Goal: Information Seeking & Learning: Learn about a topic

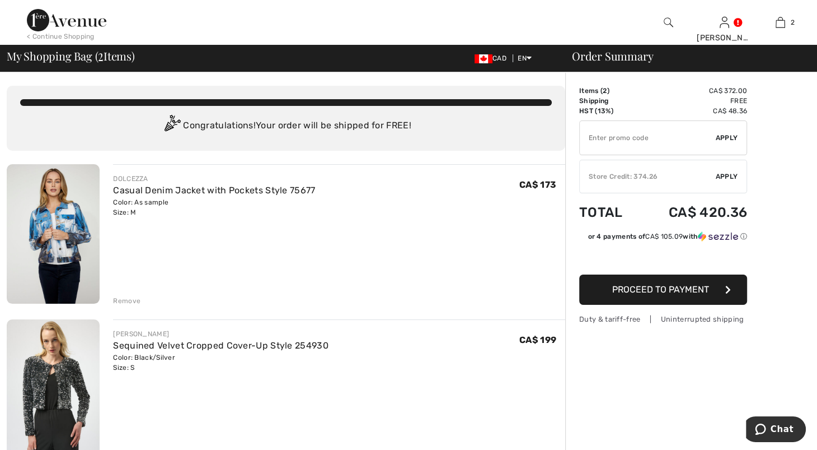
click at [141, 306] on div "Remove" at bounding box center [126, 301] width 27 height 10
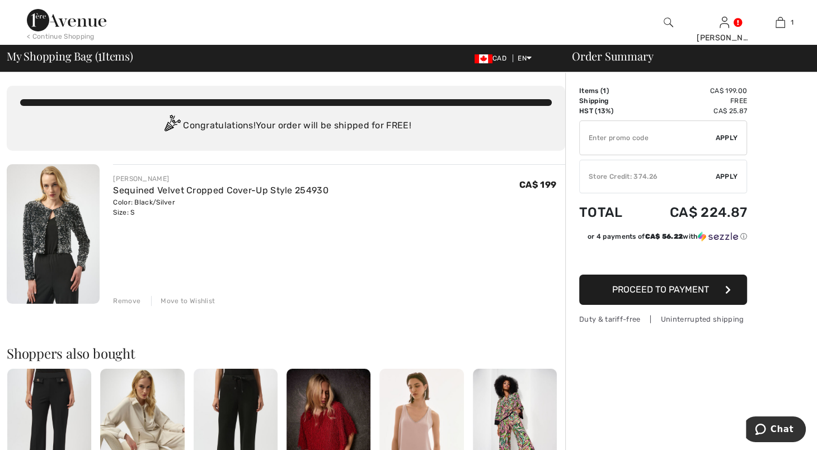
click at [137, 306] on div "Remove" at bounding box center [126, 301] width 27 height 10
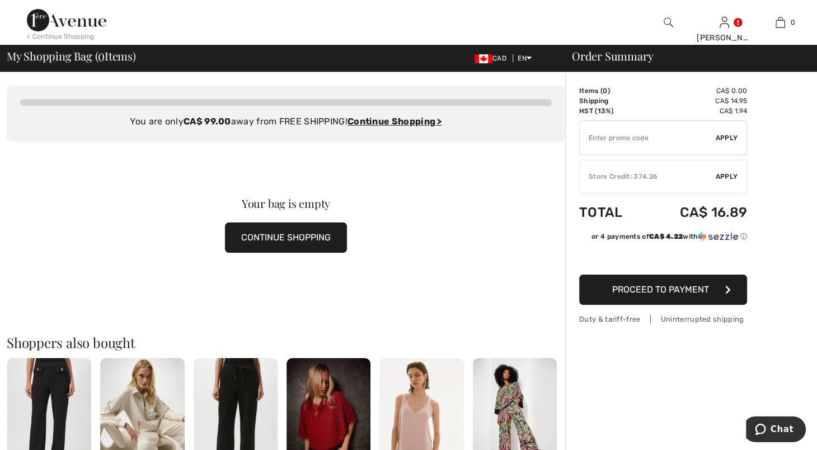
click at [266, 252] on button "CONTINUE SHOPPING" at bounding box center [286, 237] width 122 height 30
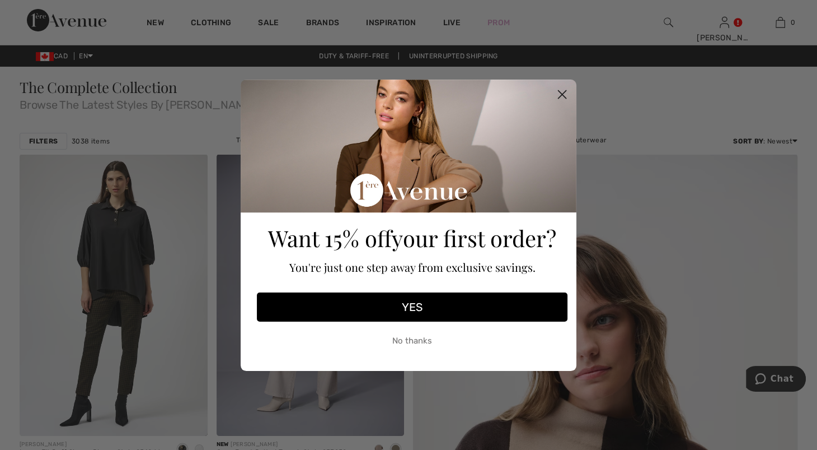
click at [559, 95] on circle "Close dialog" at bounding box center [562, 94] width 18 height 18
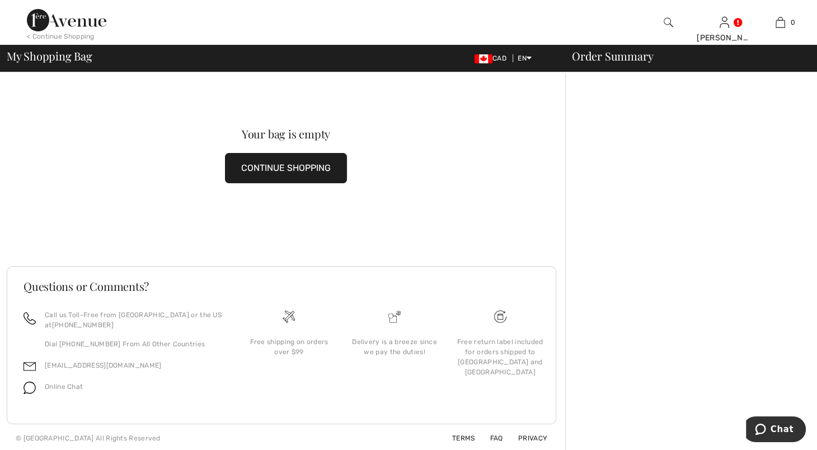
click at [281, 176] on button "CONTINUE SHOPPING" at bounding box center [286, 168] width 122 height 30
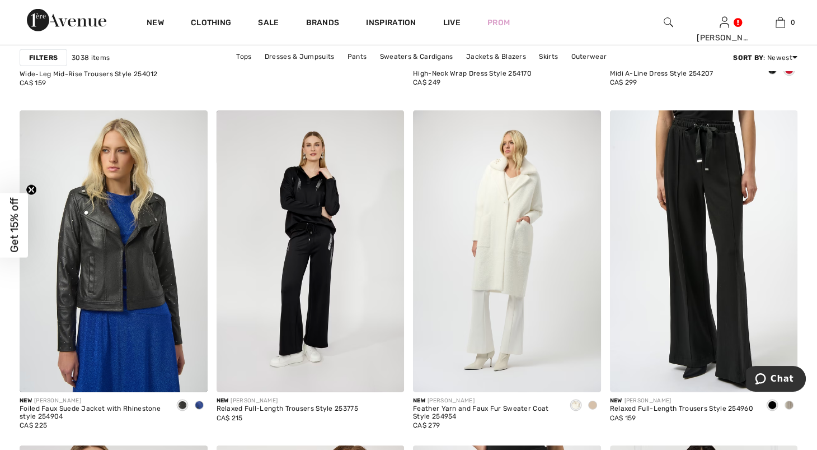
scroll to position [3418, 0]
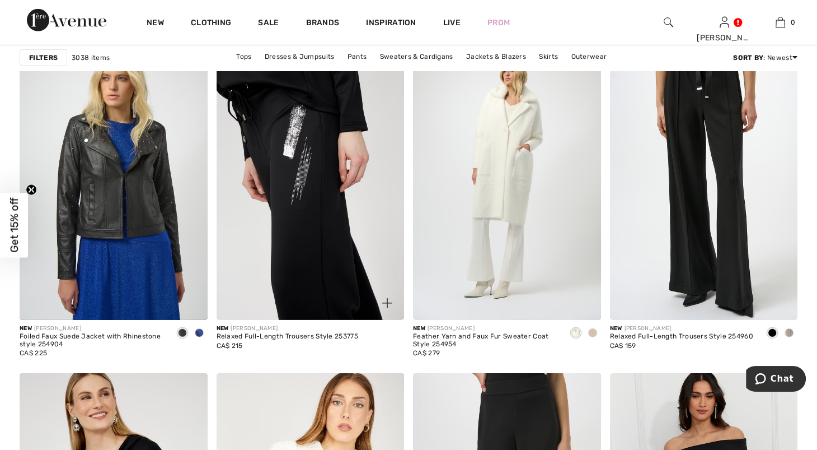
click at [315, 239] on img at bounding box center [311, 179] width 188 height 282
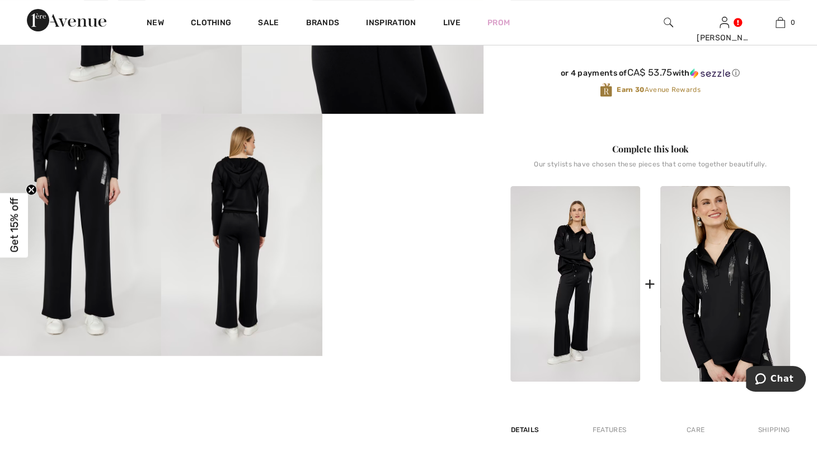
scroll to position [404, 0]
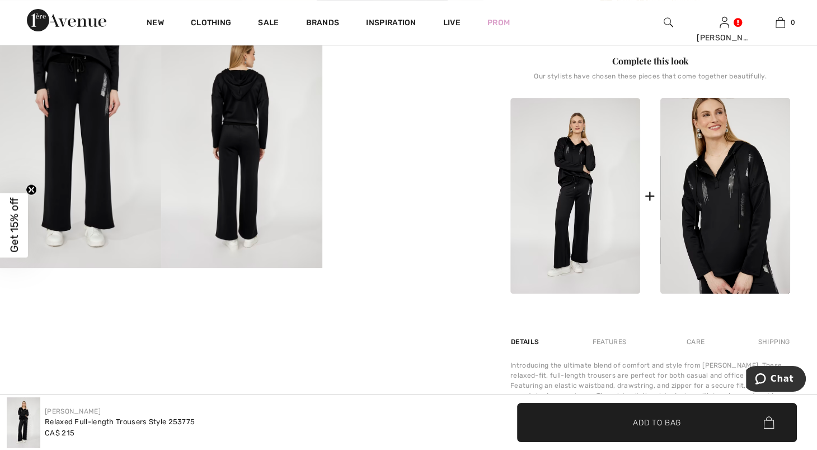
click at [417, 106] on video "Your browser does not support the video tag." at bounding box center [402, 66] width 161 height 81
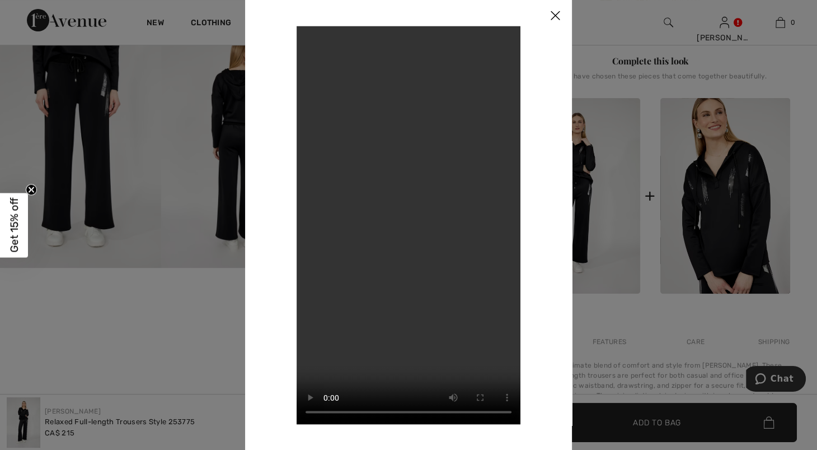
click at [430, 184] on video "Your browser does not support the video tag." at bounding box center [409, 225] width 224 height 398
click at [602, 246] on div at bounding box center [408, 225] width 817 height 450
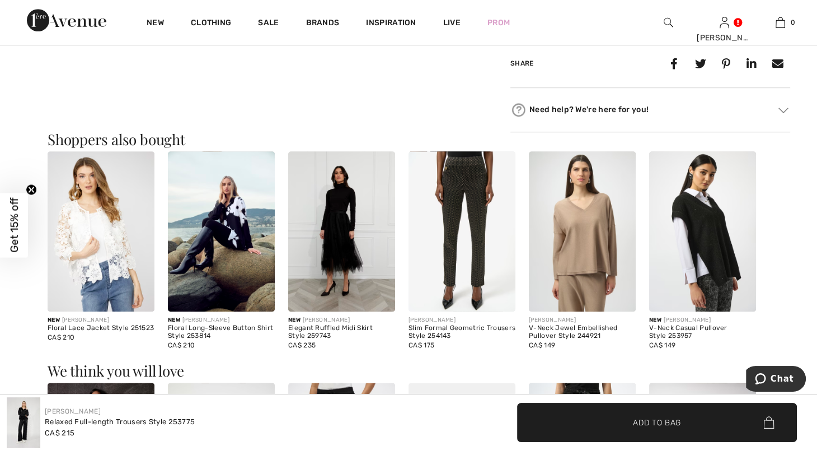
scroll to position [876, 0]
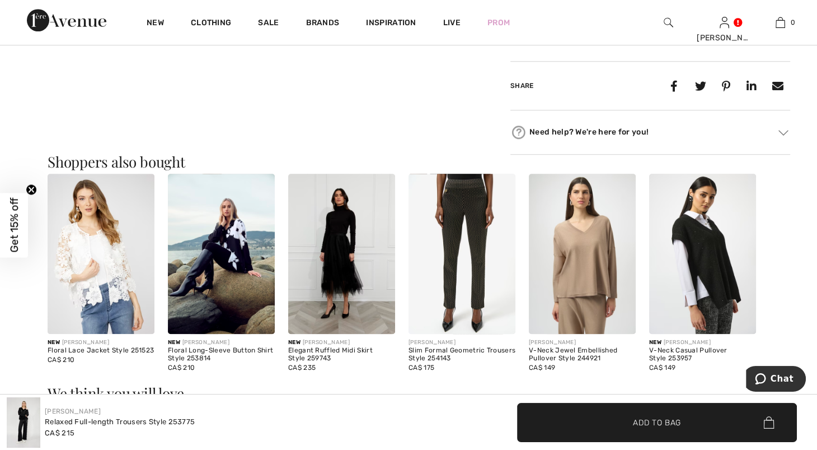
click at [242, 334] on img at bounding box center [221, 254] width 107 height 161
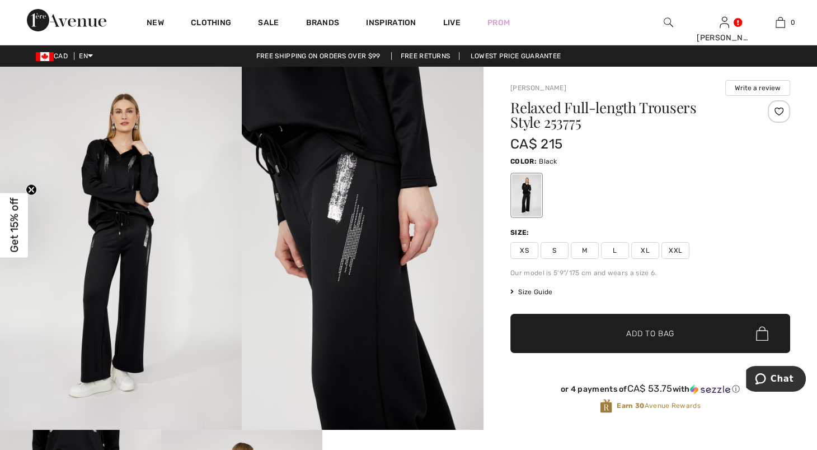
click at [138, 383] on img at bounding box center [121, 248] width 242 height 363
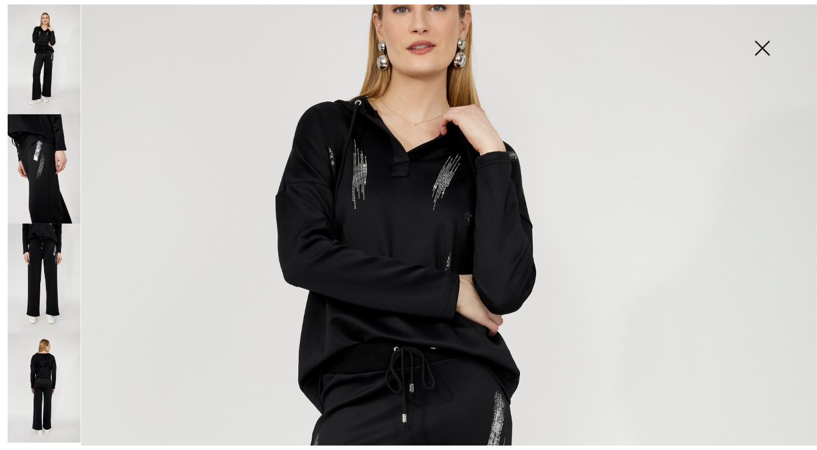
scroll to position [150, 0]
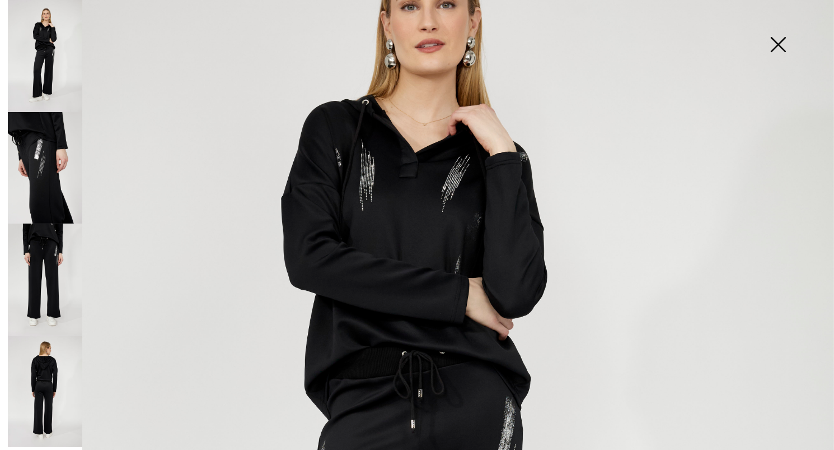
click at [773, 46] on img at bounding box center [778, 46] width 56 height 58
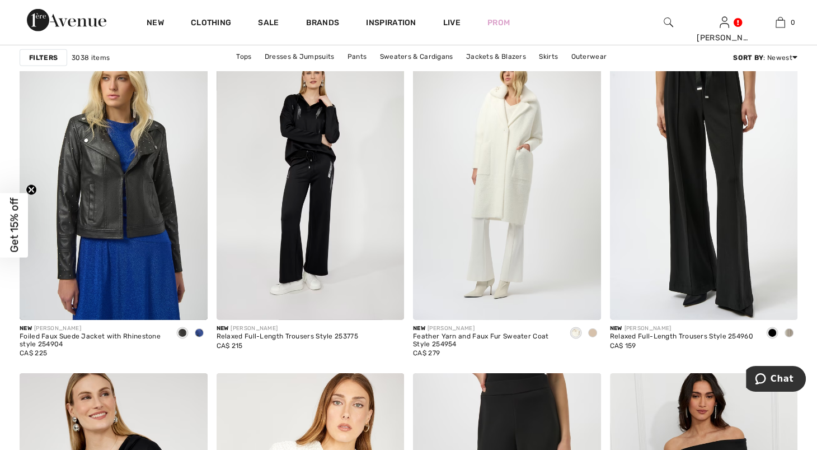
click at [2, 210] on span "Get 15% off" at bounding box center [14, 225] width 28 height 64
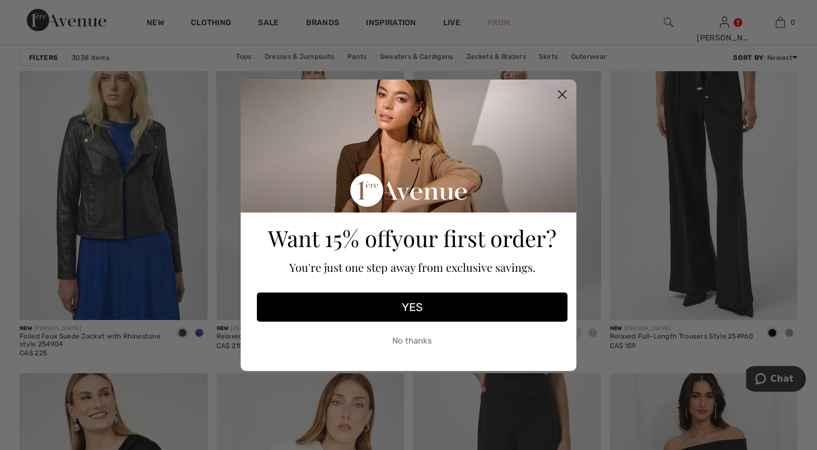
drag, startPoint x: 572, startPoint y: 85, endPoint x: 558, endPoint y: 93, distance: 15.8
click at [565, 91] on icon "Close dialog" at bounding box center [563, 95] width 20 height 20
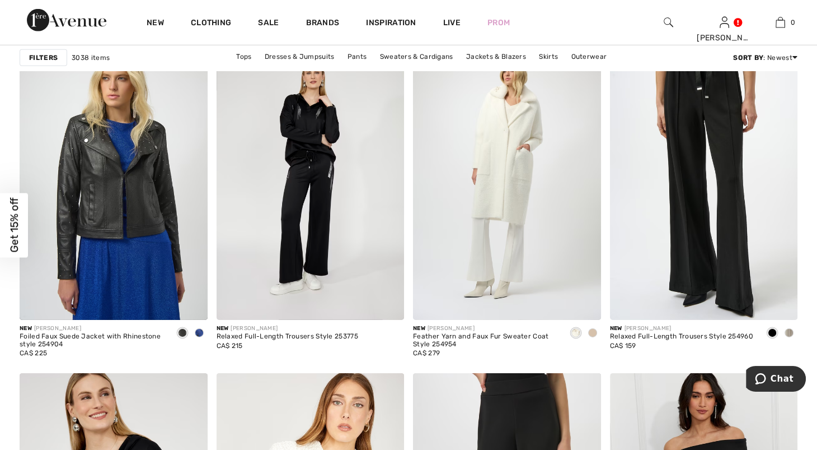
click at [559, 93] on div "Close dialog Want 15% off your first order? You're just one step away from excl…" at bounding box center [409, 259] width 336 height 347
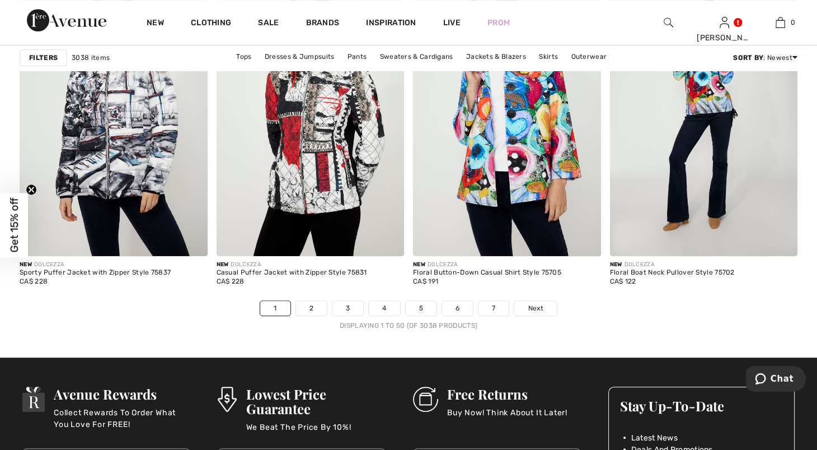
scroll to position [4967, 0]
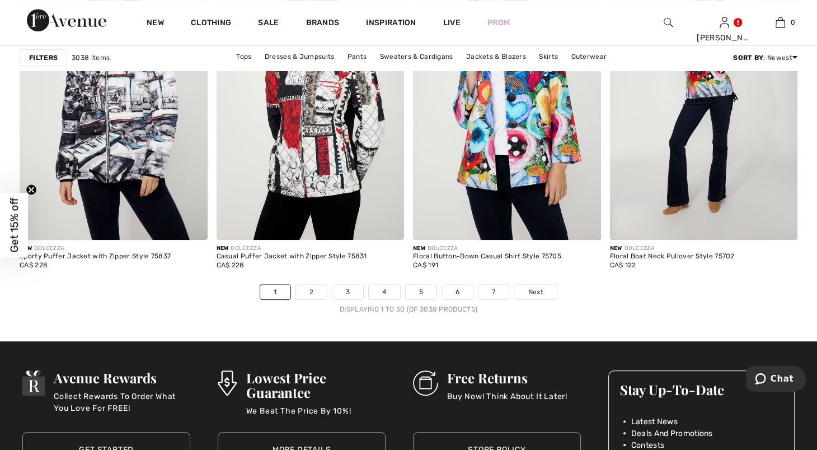
click at [296, 299] on link "2" at bounding box center [311, 291] width 31 height 15
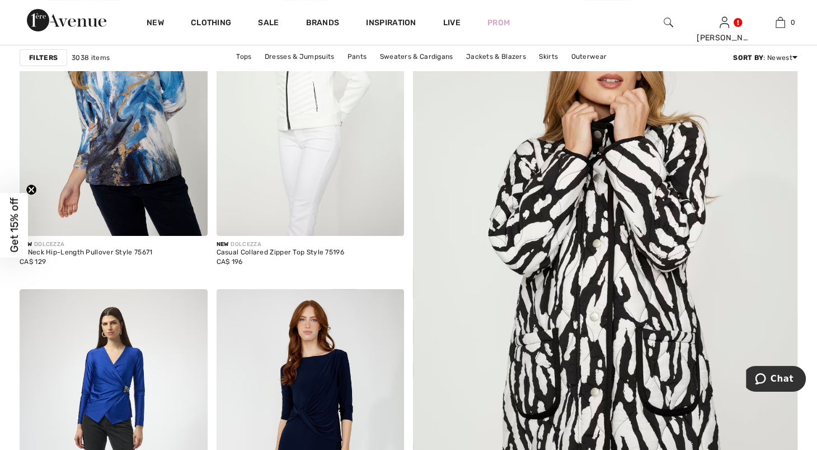
scroll to position [264, 0]
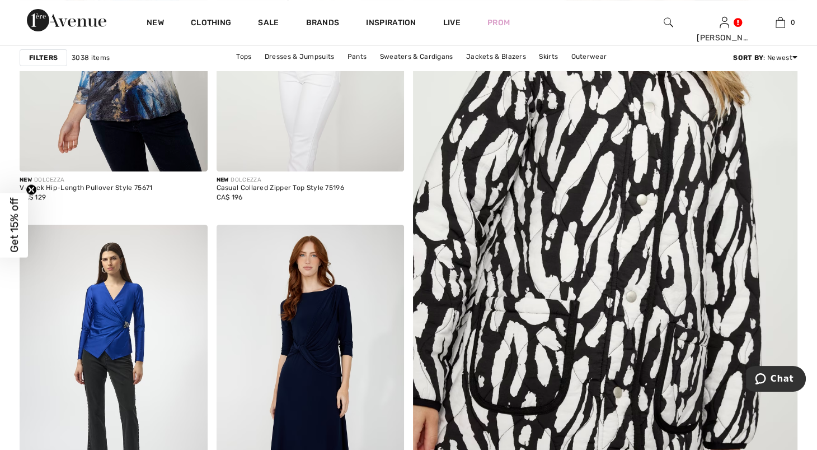
click at [633, 185] on img at bounding box center [605, 236] width 461 height 692
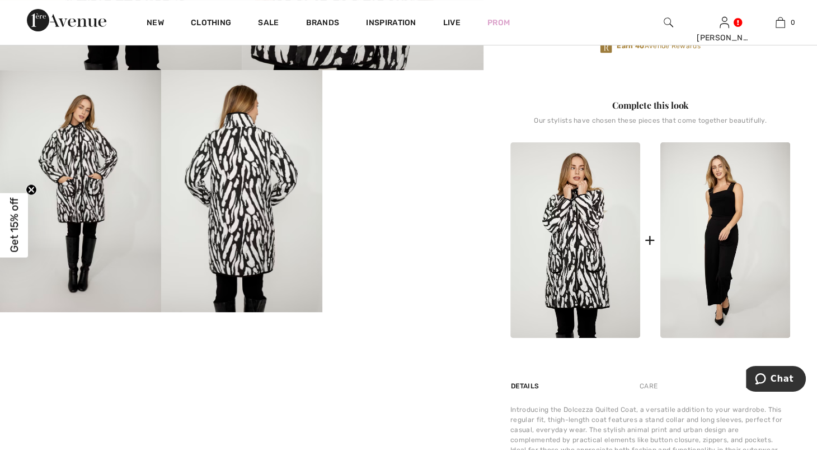
scroll to position [363, 0]
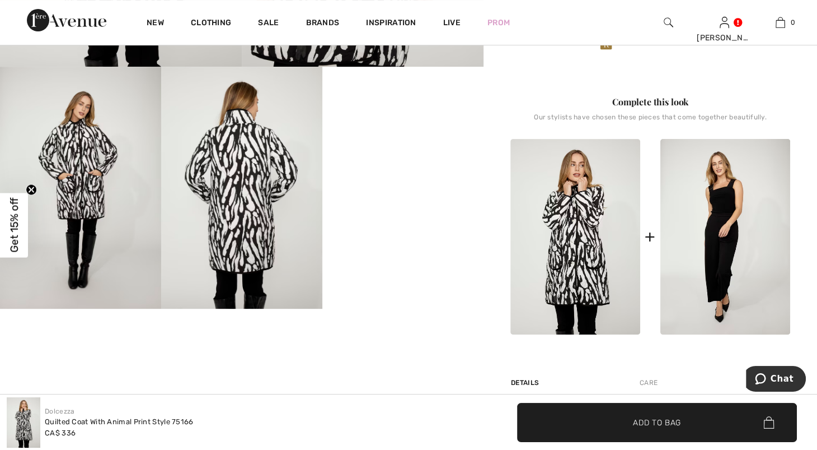
click at [380, 147] on video "Your browser does not support the video tag." at bounding box center [402, 107] width 161 height 81
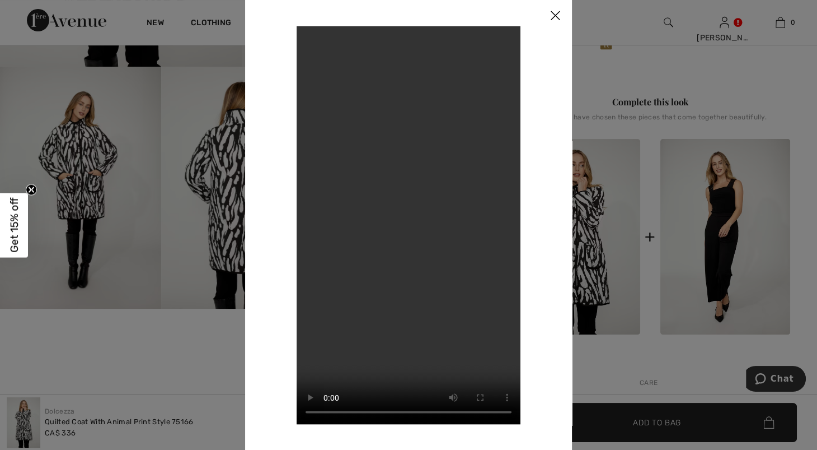
click at [737, 118] on div at bounding box center [408, 225] width 817 height 450
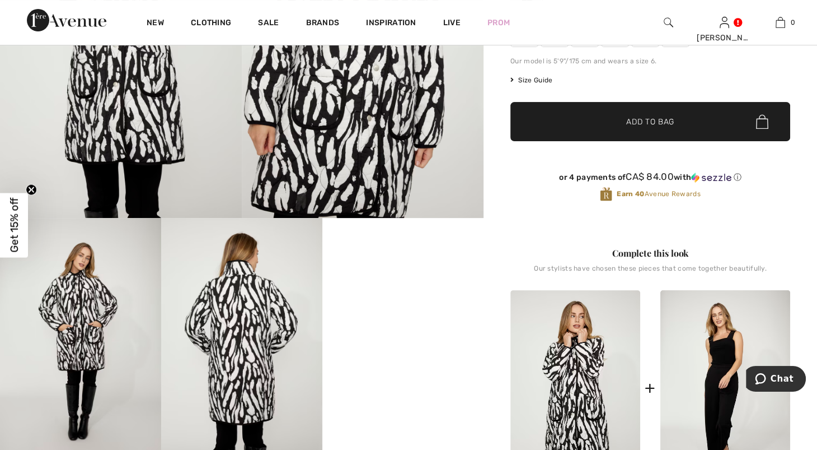
scroll to position [0, 0]
